Goal: Task Accomplishment & Management: Complete application form

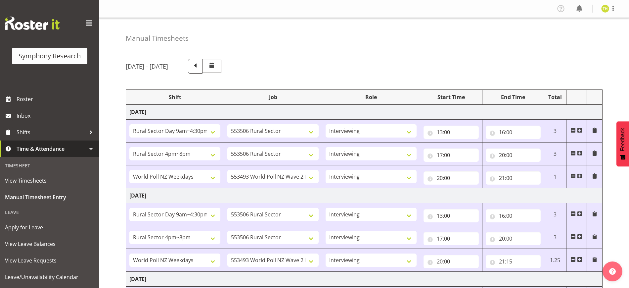
select select "81561"
select select "10587"
select select "47"
select select "81298"
select select "10587"
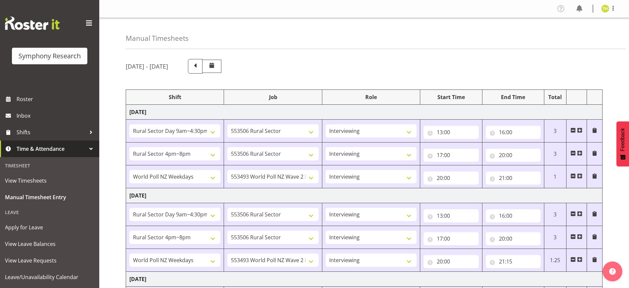
select select "47"
select select "41604"
select select "10527"
select select "47"
select select "81561"
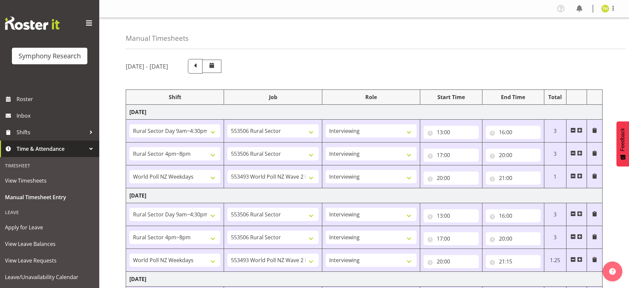
select select "10587"
select select "47"
select select "81298"
select select "10587"
select select "47"
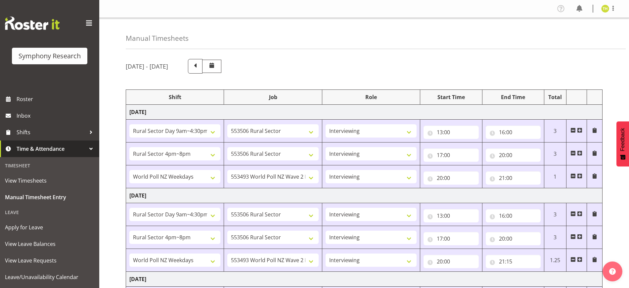
select select "41604"
select select "10527"
select select "47"
select select "81561"
select select "10587"
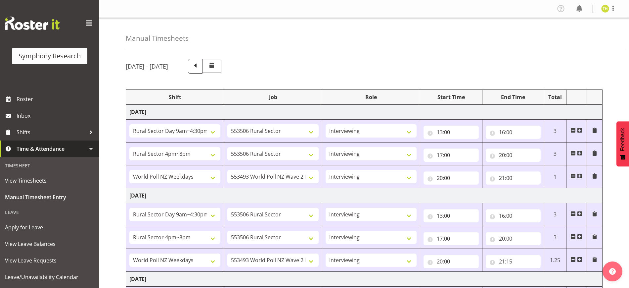
select select "47"
select select "103"
select select "10499"
select select "81298"
select select "10587"
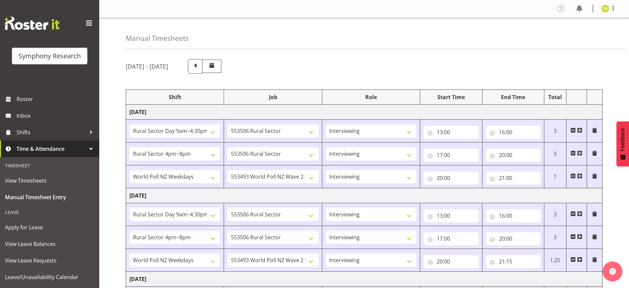
select select "47"
select select "56692"
select select "10499"
select select "47"
select select "81561"
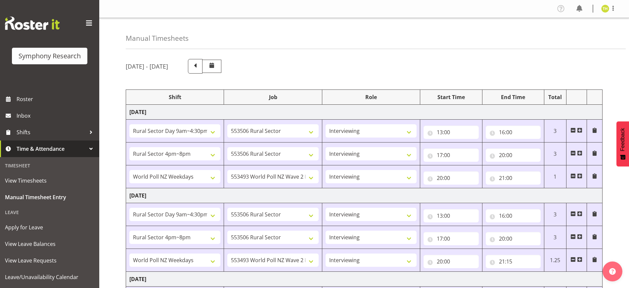
select select "10587"
select select "47"
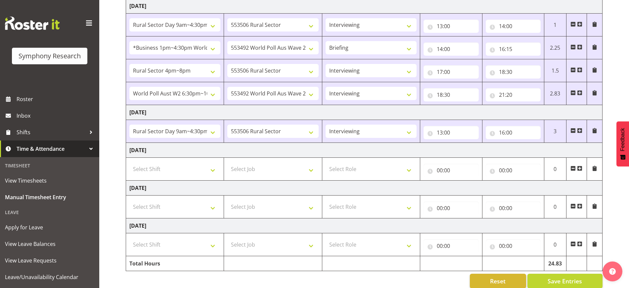
scroll to position [284, 0]
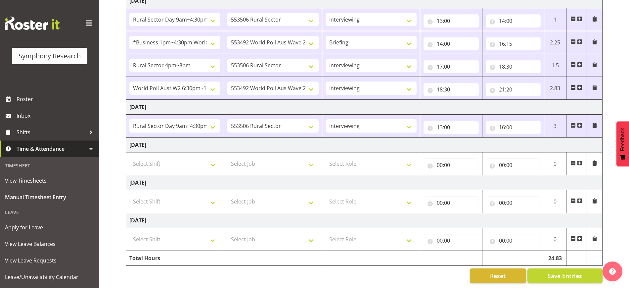
click at [579, 122] on span at bounding box center [579, 124] width 5 height 5
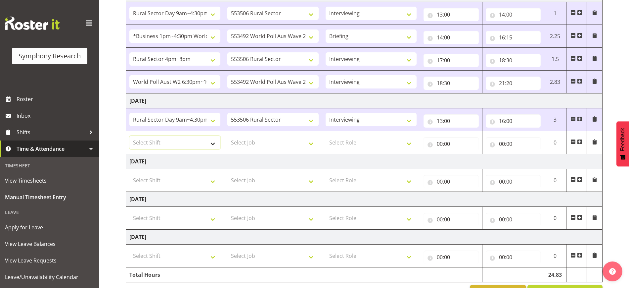
click at [171, 140] on select "Select Shift !!Weekend Residential (Roster IT Shift Label) *Business 9/10am ~ 4…" at bounding box center [174, 142] width 91 height 13
select select "81298"
click at [129, 136] on select "Select Shift !!Weekend Residential (Roster IT Shift Label) *Business 9/10am ~ 4…" at bounding box center [174, 142] width 91 height 13
click at [283, 144] on select "Select Job 550060 IF Admin 553492 World Poll Aus Wave 2 Main 2025 553493 World …" at bounding box center [272, 142] width 91 height 13
select select "10587"
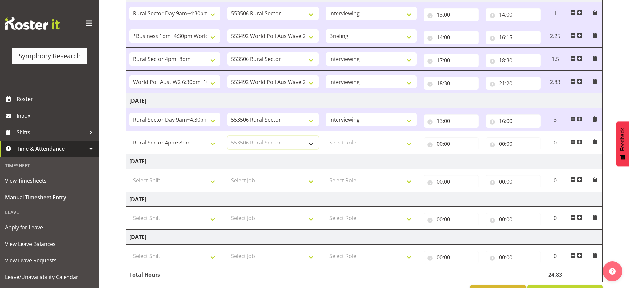
click at [227, 136] on select "Select Job 550060 IF Admin 553492 World Poll Aus Wave 2 Main 2025 553493 World …" at bounding box center [272, 142] width 91 height 13
click at [374, 148] on select "Select Role Briefing Interviewing" at bounding box center [371, 142] width 91 height 13
select select "47"
click at [326, 136] on select "Select Role Briefing Interviewing" at bounding box center [371, 142] width 91 height 13
click at [443, 139] on input "00:00" at bounding box center [450, 143] width 55 height 13
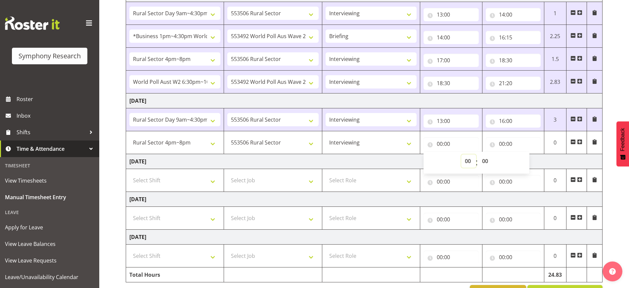
click at [470, 162] on select "00 01 02 03 04 05 06 07 08 09 10 11 12 13 14 15 16 17 18 19 20 21 22 23" at bounding box center [468, 160] width 15 height 13
click at [469, 160] on select "00 01 02 03 04 05 06 07 08 09 10 11 12 13 14 15 16 17 18 19 20 21 22 23" at bounding box center [468, 160] width 15 height 13
select select "17"
click at [461, 154] on select "00 01 02 03 04 05 06 07 08 09 10 11 12 13 14 15 16 17 18 19 20 21 22 23" at bounding box center [468, 160] width 15 height 13
type input "17:00"
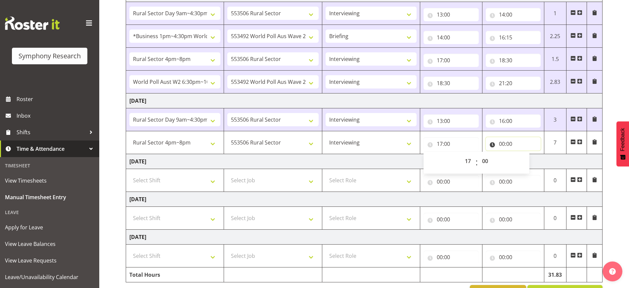
click at [501, 140] on input "00:00" at bounding box center [513, 143] width 55 height 13
click at [531, 159] on select "00 01 02 03 04 05 06 07 08 09 10 11 12 13 14 15 16 17 18 19 20 21 22 23" at bounding box center [530, 160] width 15 height 13
select select "18"
click at [523, 154] on select "00 01 02 03 04 05 06 07 08 09 10 11 12 13 14 15 16 17 18 19 20 21 22 23" at bounding box center [530, 160] width 15 height 13
type input "18:00"
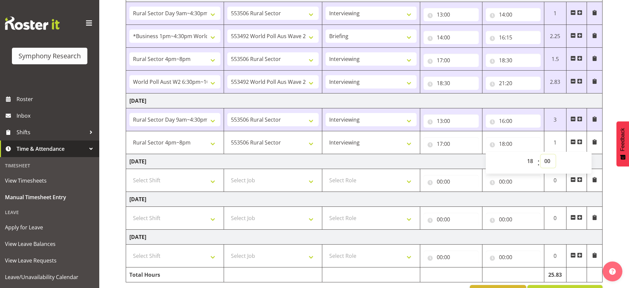
click at [548, 160] on select "00 01 02 03 04 05 06 07 08 09 10 11 12 13 14 15 16 17 18 19 20 21 22 23 24 25 2…" at bounding box center [548, 160] width 15 height 13
select select "30"
click at [541, 154] on select "00 01 02 03 04 05 06 07 08 09 10 11 12 13 14 15 16 17 18 19 20 21 22 23 24 25 2…" at bounding box center [548, 160] width 15 height 13
type input "18:30"
click at [407, 157] on td "[DATE]" at bounding box center [364, 161] width 476 height 15
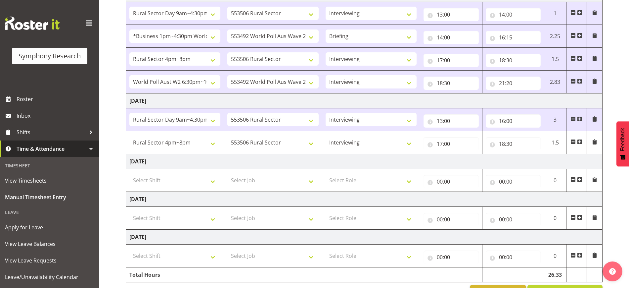
click at [583, 140] on td at bounding box center [576, 142] width 21 height 23
click at [581, 141] on span at bounding box center [579, 141] width 5 height 5
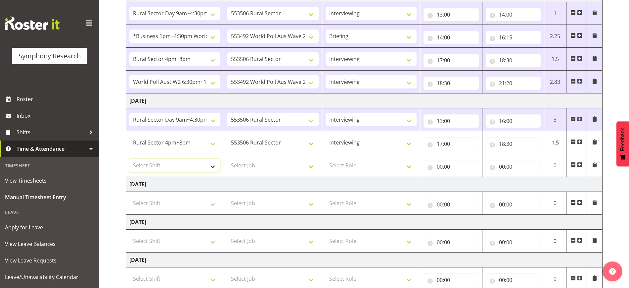
click at [171, 165] on select "Select Shift !!Weekend Residential (Roster IT Shift Label) *Business 9/10am ~ 4…" at bounding box center [174, 164] width 91 height 13
select select "56692"
click at [129, 158] on select "Select Shift !!Weekend Residential (Roster IT Shift Label) *Business 9/10am ~ 4…" at bounding box center [174, 164] width 91 height 13
click at [275, 165] on select "Select Job 550060 IF Admin 553492 World Poll Aus Wave 2 Main 2025 553493 World …" at bounding box center [272, 164] width 91 height 13
select select "10499"
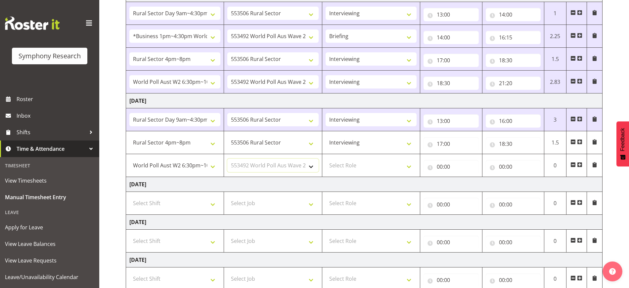
click at [227, 158] on select "Select Job 550060 IF Admin 553492 World Poll Aus Wave 2 Main 2025 553493 World …" at bounding box center [272, 164] width 91 height 13
click at [403, 167] on select "Select Role Briefing Interviewing" at bounding box center [371, 164] width 91 height 13
select select "47"
click at [326, 158] on select "Select Role Briefing Interviewing" at bounding box center [371, 164] width 91 height 13
click at [443, 164] on input "00:00" at bounding box center [450, 166] width 55 height 13
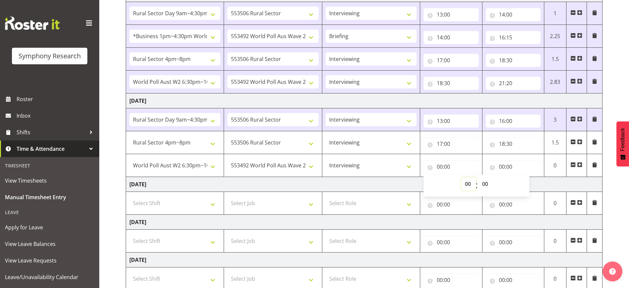
click at [468, 183] on select "00 01 02 03 04 05 06 07 08 09 10 11 12 13 14 15 16 17 18 19 20 21 22 23" at bounding box center [468, 183] width 15 height 13
select select "18"
click at [461, 177] on select "00 01 02 03 04 05 06 07 08 09 10 11 12 13 14 15 16 17 18 19 20 21 22 23" at bounding box center [468, 183] width 15 height 13
type input "18:00"
click at [487, 186] on select "00 01 02 03 04 05 06 07 08 09 10 11 12 13 14 15 16 17 18 19 20 21 22 23 24 25 2…" at bounding box center [485, 183] width 15 height 13
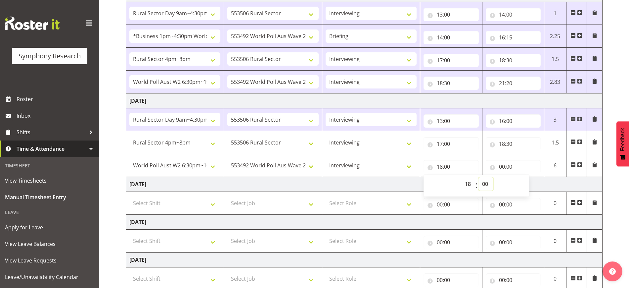
select select "30"
click at [478, 177] on select "00 01 02 03 04 05 06 07 08 09 10 11 12 13 14 15 16 17 18 19 20 21 22 23 24 25 2…" at bounding box center [485, 183] width 15 height 13
type input "18:30"
click at [505, 166] on input "00:00" at bounding box center [513, 166] width 55 height 13
click at [531, 183] on select "00 01 02 03 04 05 06 07 08 09 10 11 12 13 14 15 16 17 18 19 20 21 22 23" at bounding box center [530, 183] width 15 height 13
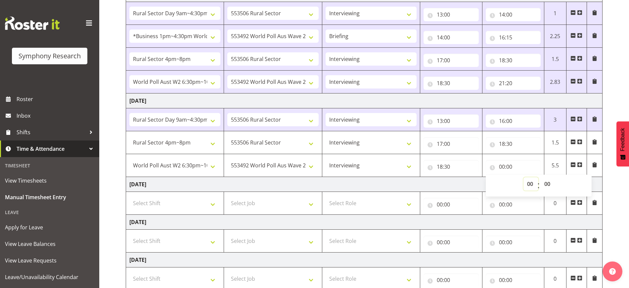
select select "21"
click at [523, 177] on select "00 01 02 03 04 05 06 07 08 09 10 11 12 13 14 15 16 17 18 19 20 21 22 23" at bounding box center [530, 183] width 15 height 13
type input "21:00"
click at [617, 170] on div "[DATE] - [DATE] Shift Job Role Start Time End Time Total [DATE] !!Weekend Resid…" at bounding box center [377, 48] width 503 height 557
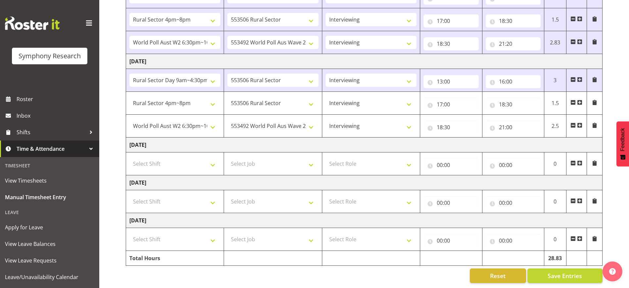
scroll to position [330, 0]
click at [573, 271] on span "Save Entries" at bounding box center [565, 275] width 34 height 9
